Goal: Find specific page/section: Find specific page/section

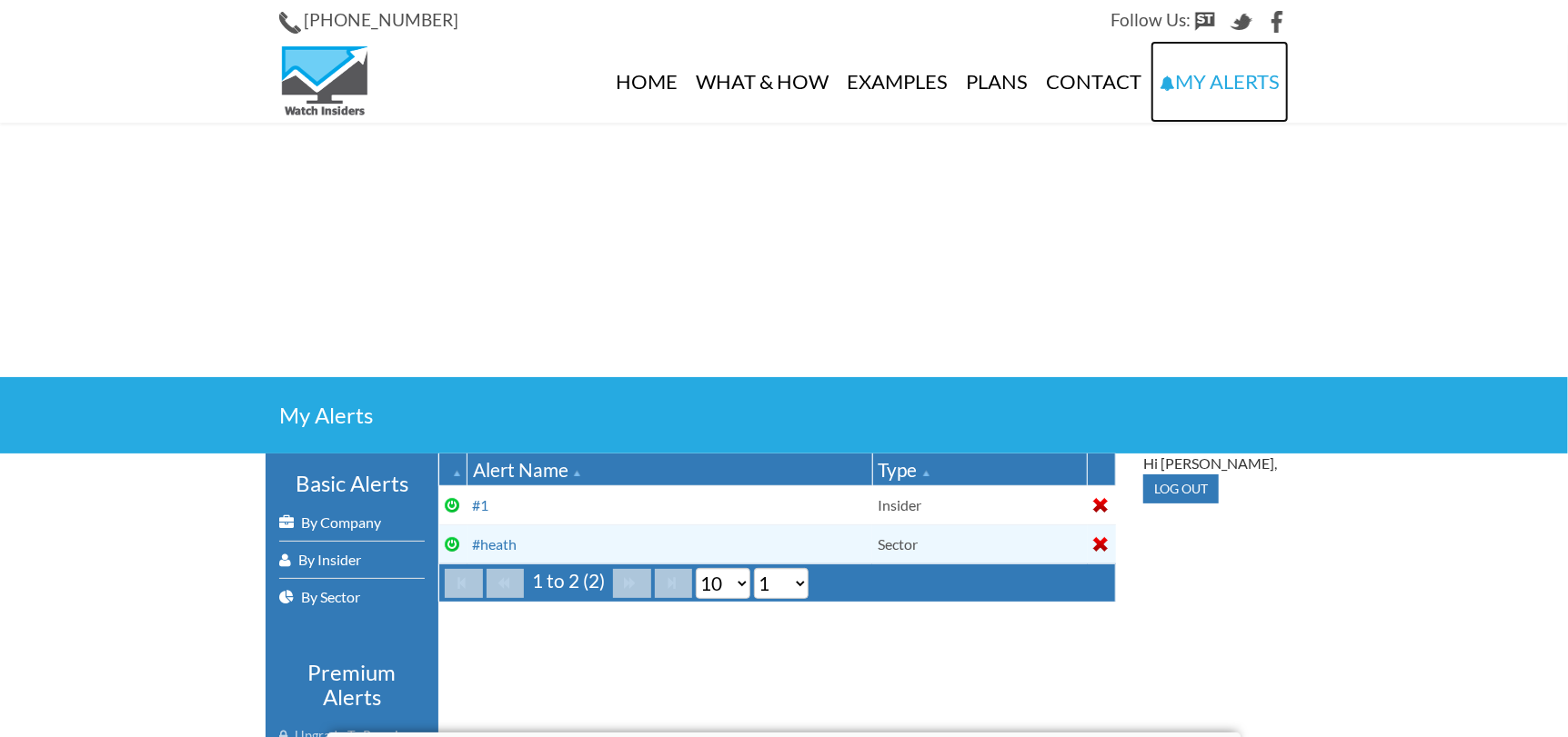
click at [1221, 72] on link "My Alerts" at bounding box center [1219, 82] width 138 height 82
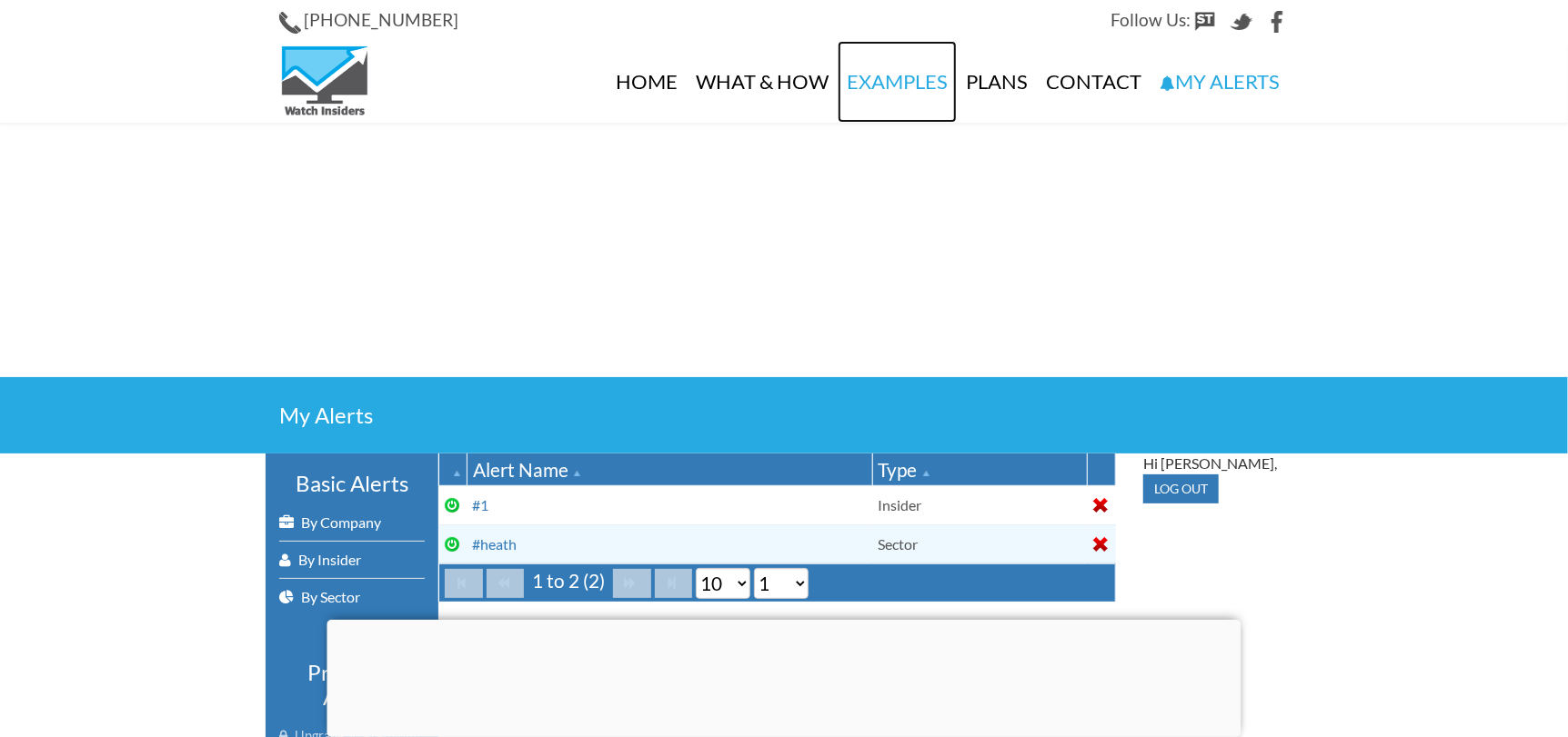
click at [861, 86] on link "Examples" at bounding box center [897, 82] width 119 height 82
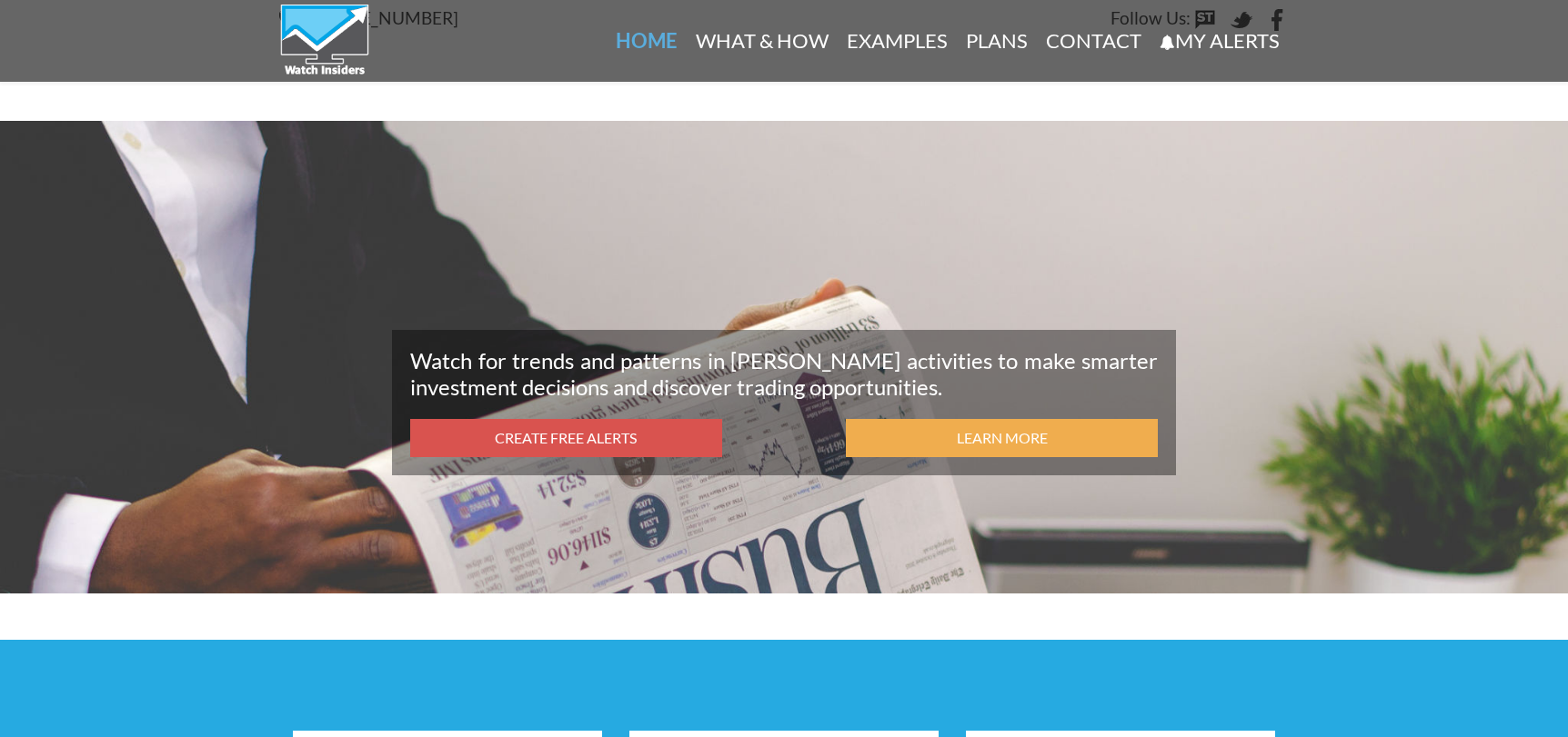
scroll to position [1796, 0]
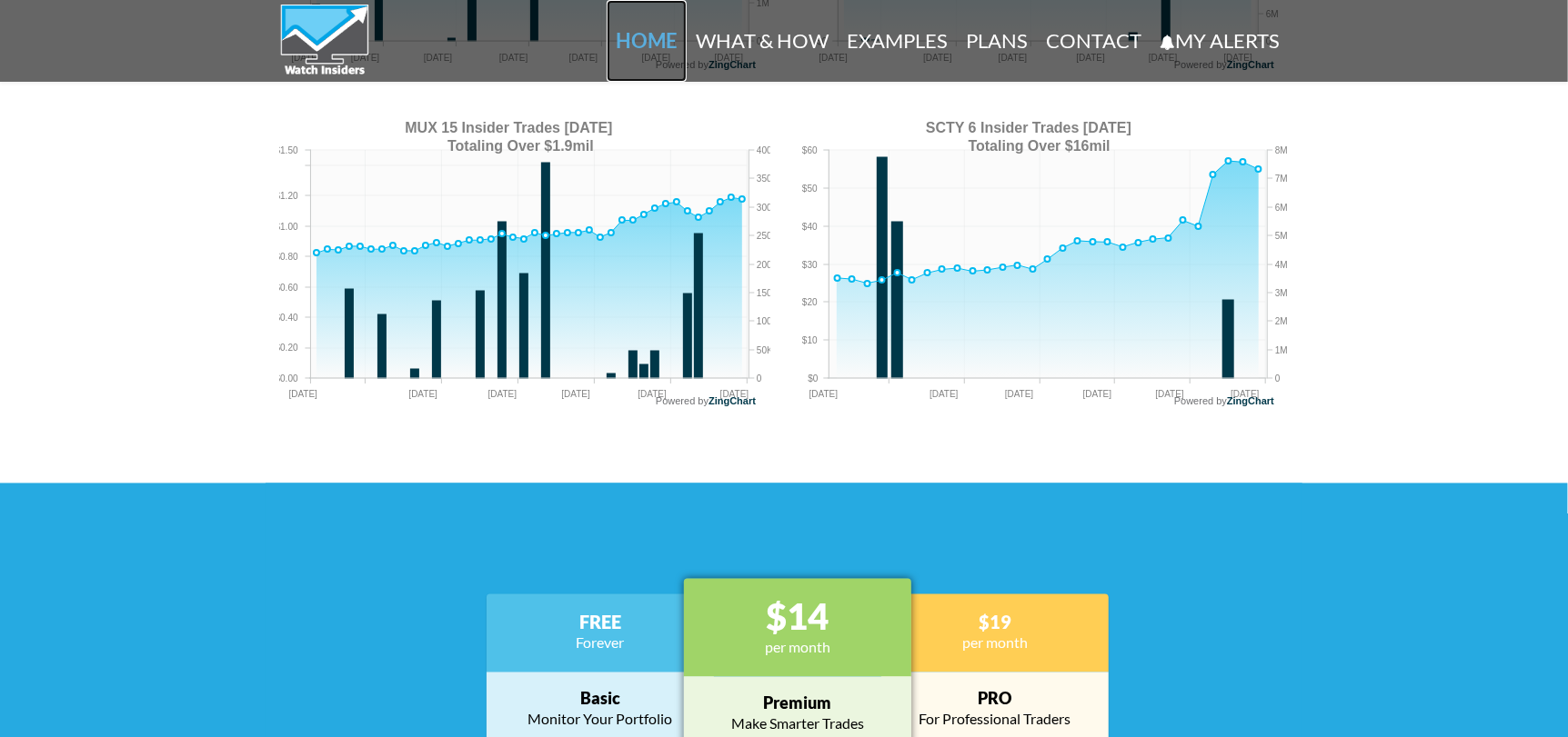
click at [641, 48] on link "Home" at bounding box center [647, 41] width 80 height 82
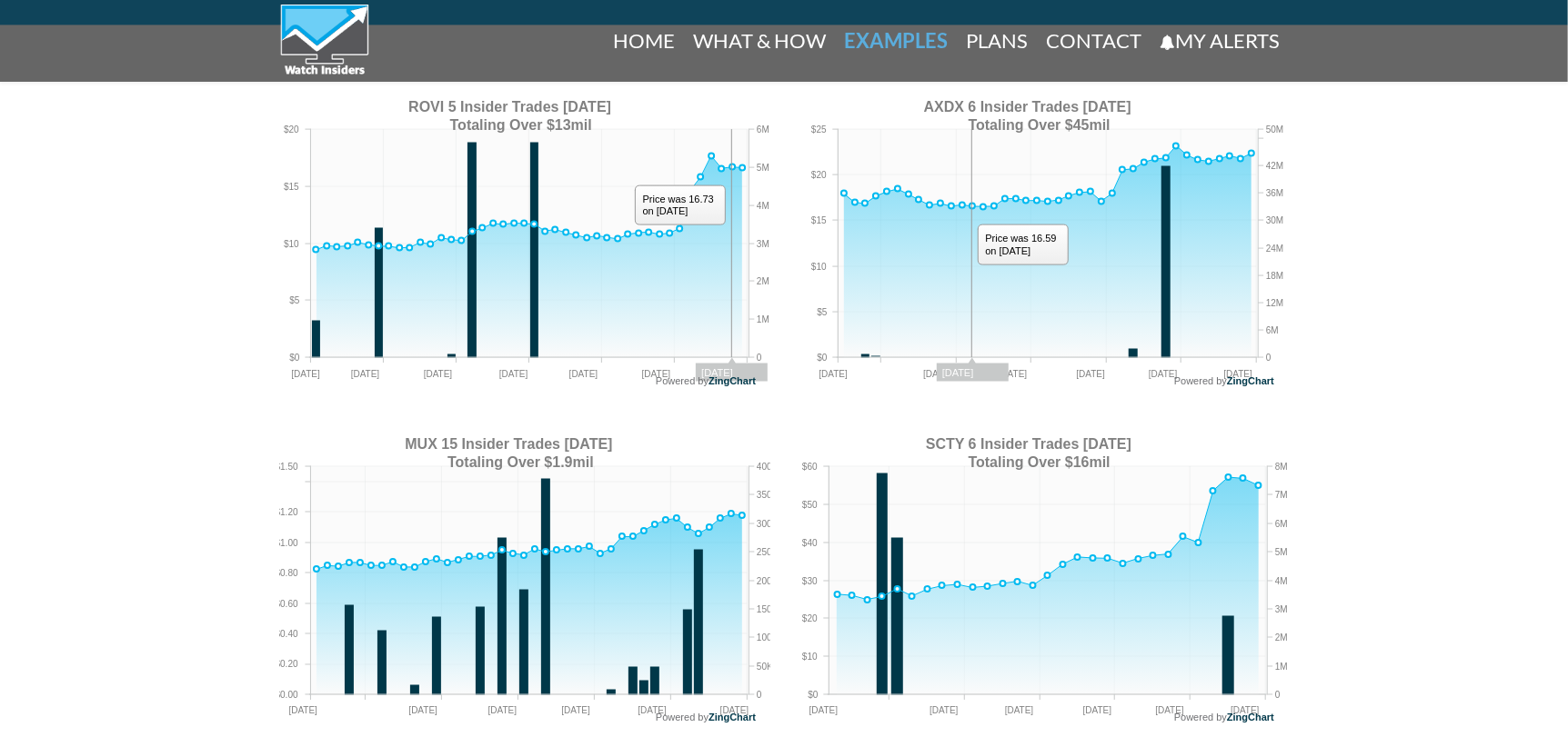
scroll to position [1362, 0]
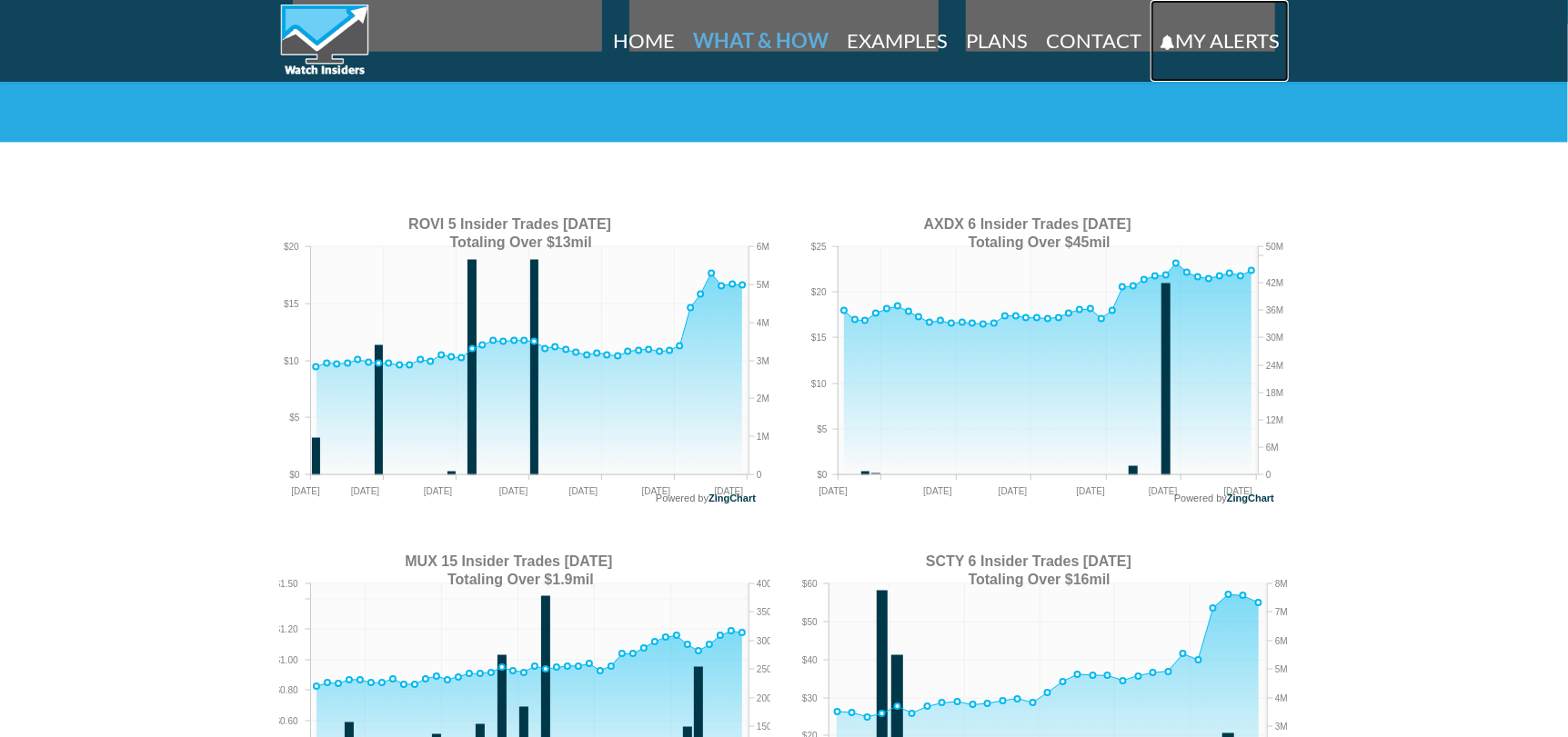
click at [1164, 45] on icon at bounding box center [1167, 44] width 15 height 15
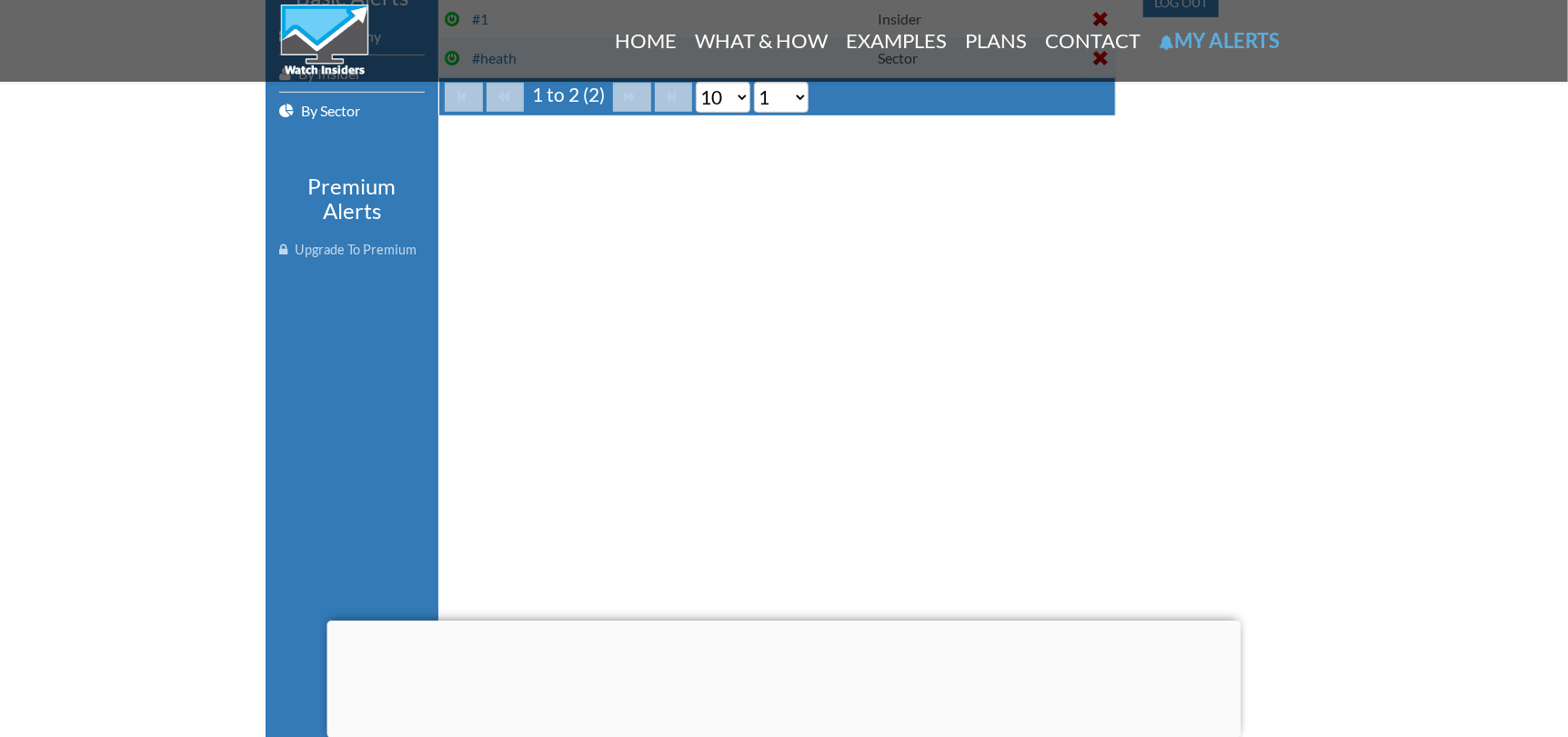
scroll to position [454, 0]
